Goal: Transaction & Acquisition: Purchase product/service

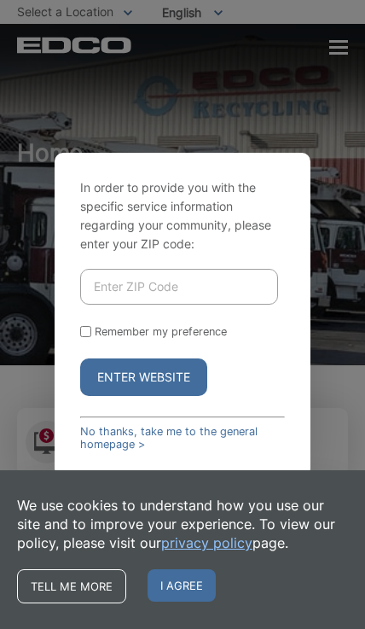
click at [179, 587] on span "I agree" at bounding box center [182, 585] width 68 height 32
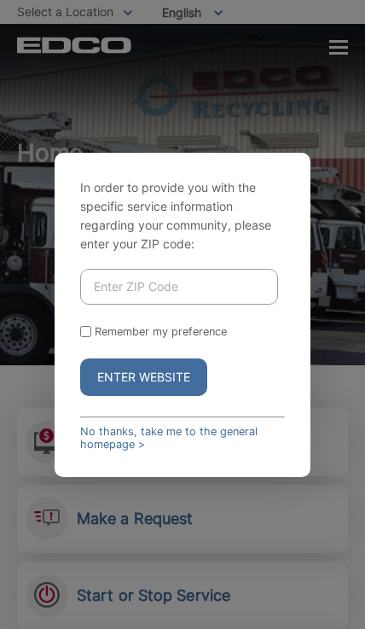
click at [245, 305] on input "Enter ZIP Code" at bounding box center [179, 287] width 198 height 36
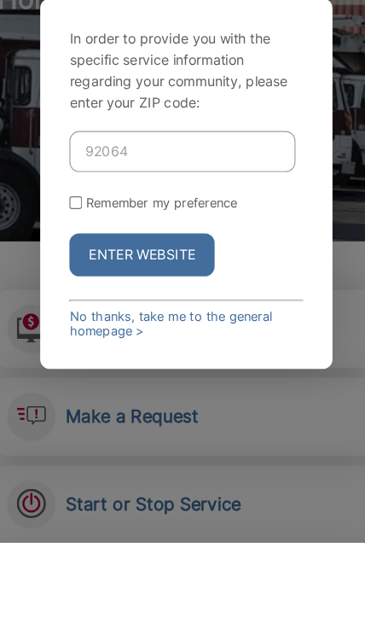
type input "92064"
click at [163, 358] on button "Enter Website" at bounding box center [143, 377] width 127 height 38
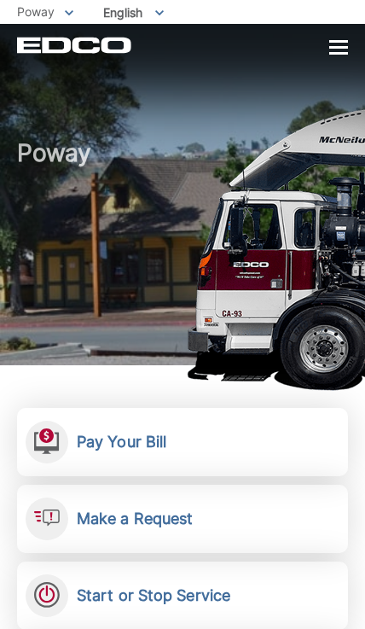
click at [246, 440] on link "Pay Your Bill View, pay, and manage your bill online." at bounding box center [182, 442] width 331 height 68
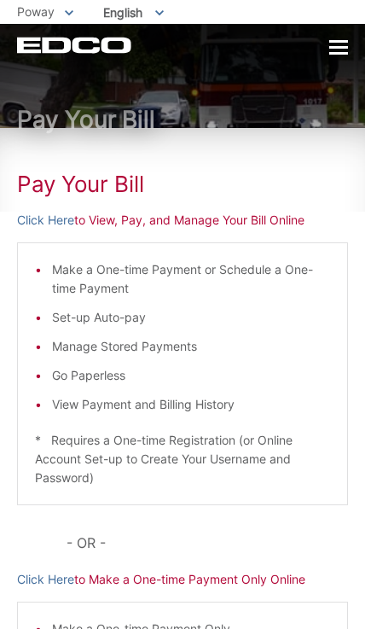
click at [31, 218] on link "Click Here" at bounding box center [45, 220] width 57 height 19
